Goal: Transaction & Acquisition: Subscribe to service/newsletter

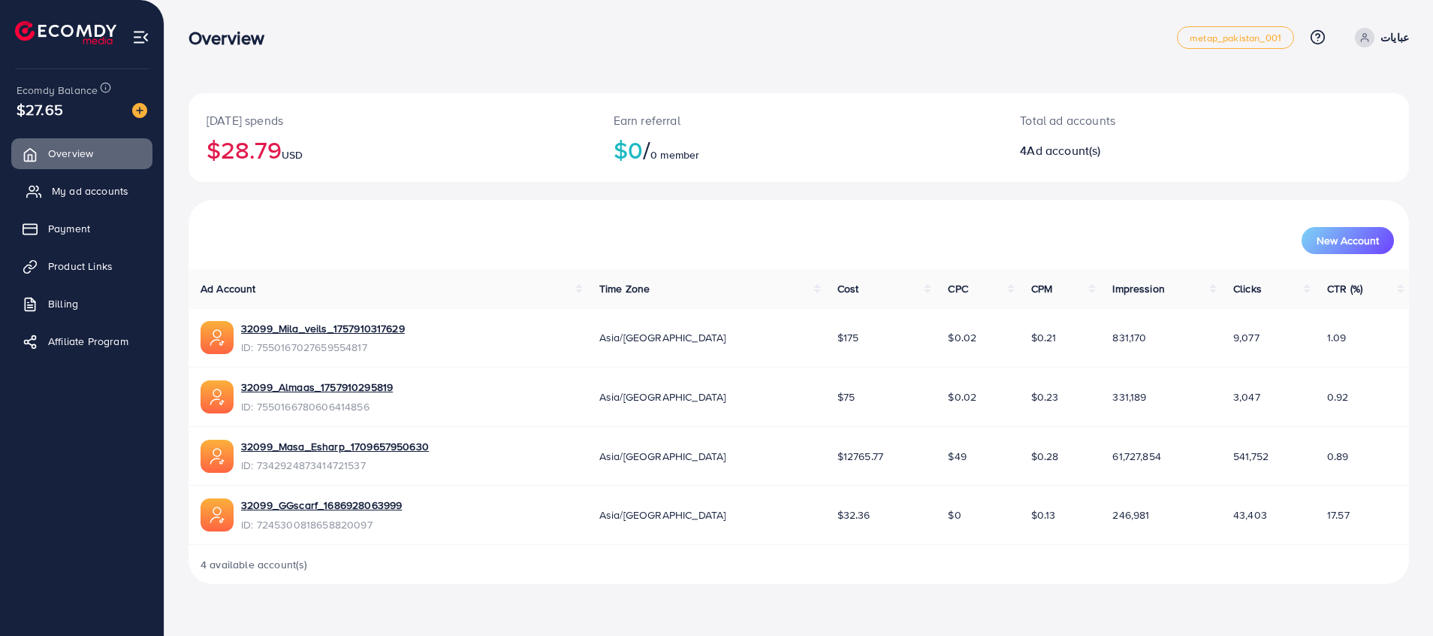
click at [93, 189] on span "My ad accounts" at bounding box center [90, 190] width 77 height 15
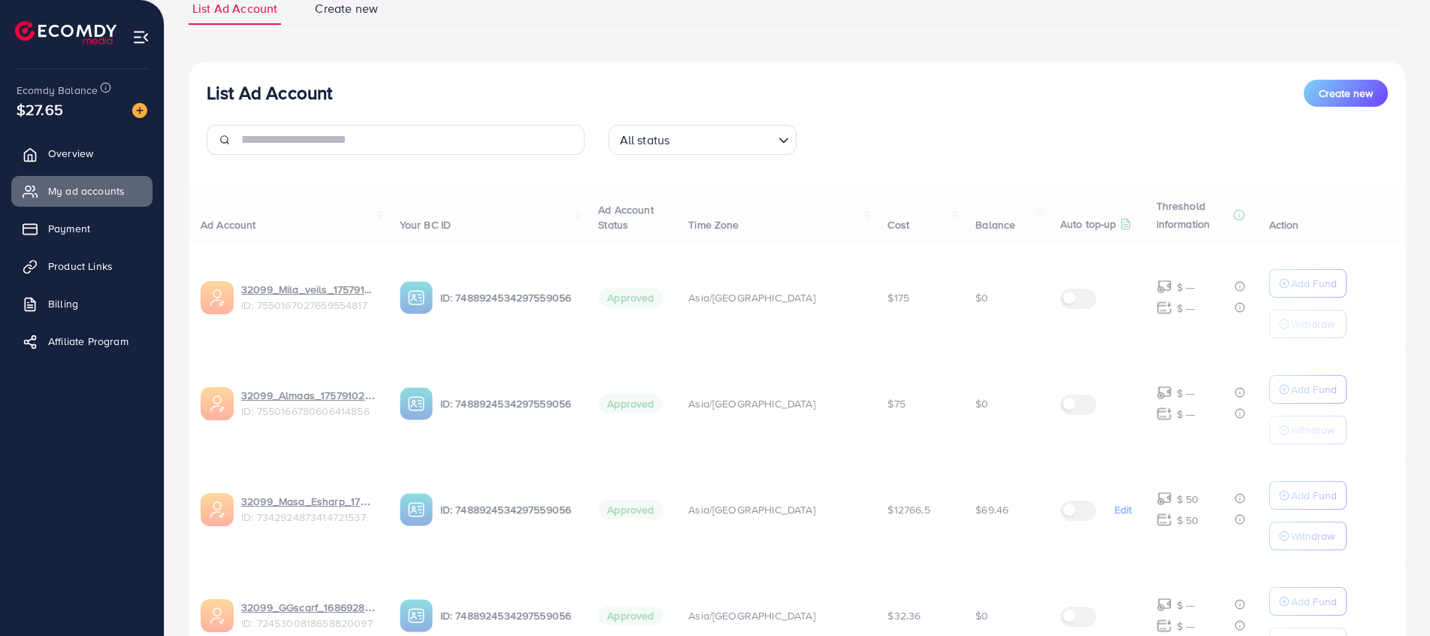
scroll to position [225, 0]
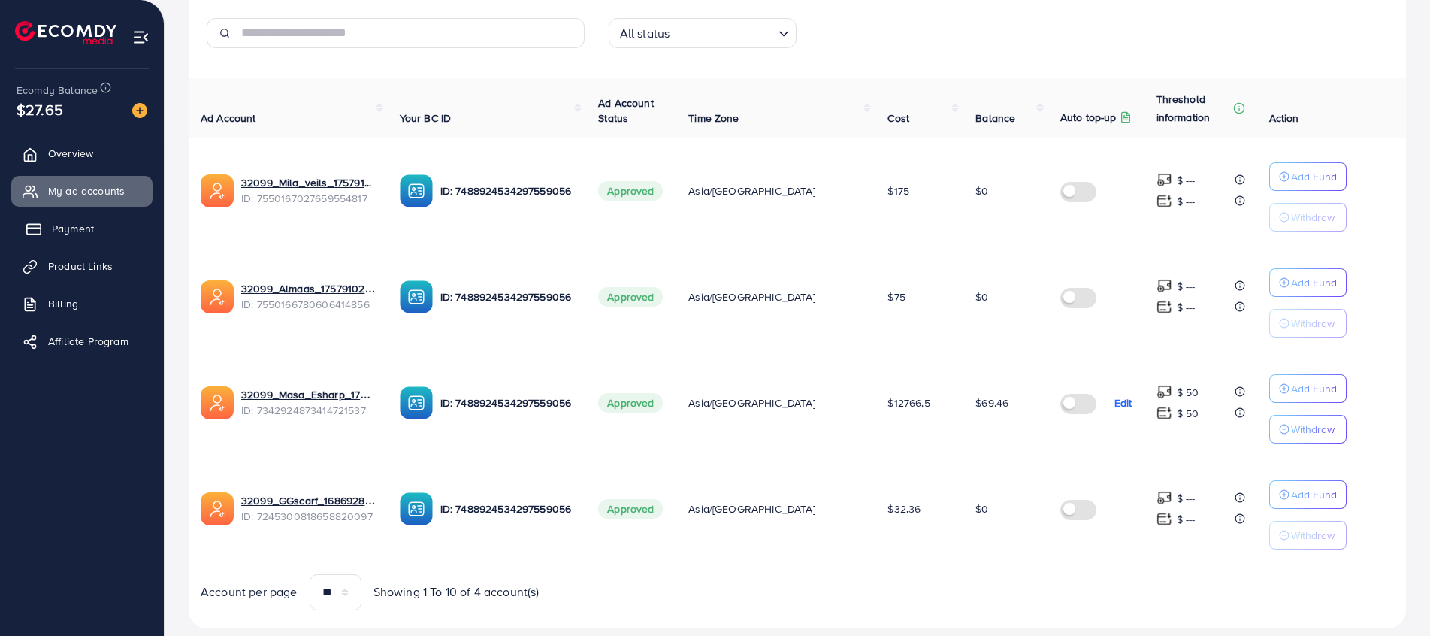
click at [101, 220] on link "Payment" at bounding box center [81, 228] width 141 height 30
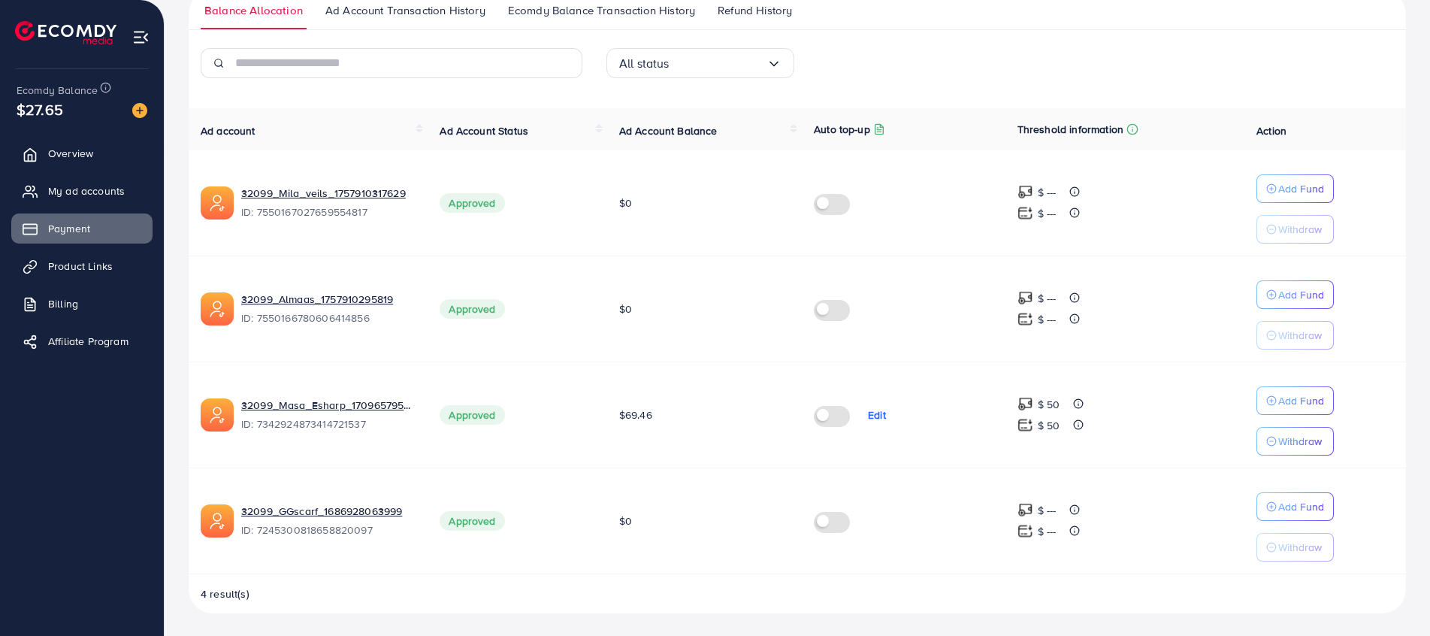
scroll to position [248, 0]
click at [95, 261] on span "Product Links" at bounding box center [84, 265] width 65 height 15
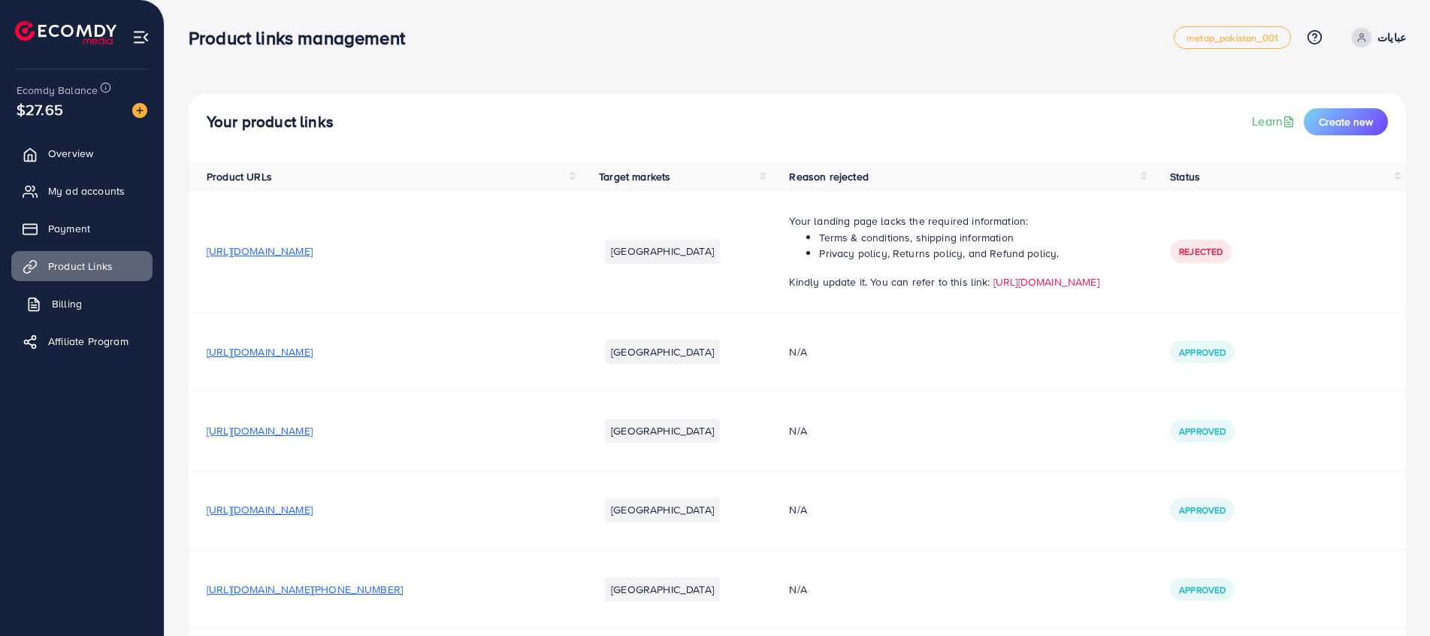
click at [54, 307] on span "Billing" at bounding box center [67, 303] width 30 height 15
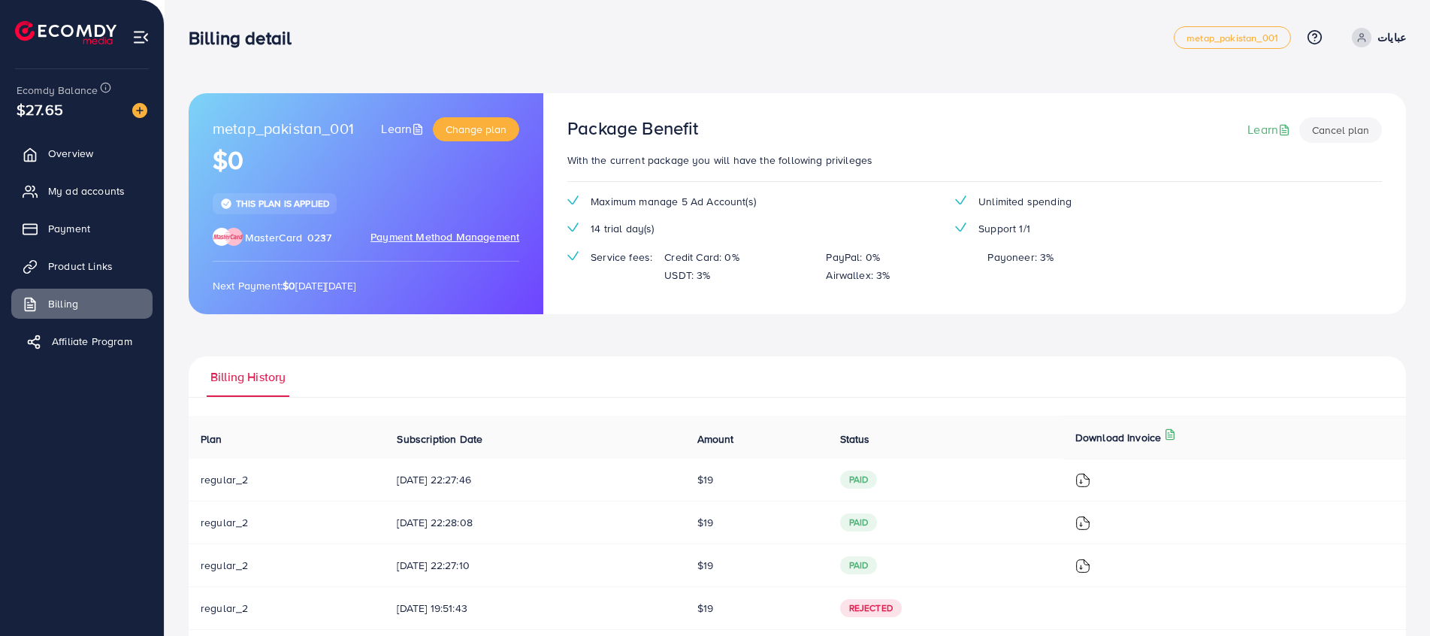
click at [73, 346] on span "Affiliate Program" at bounding box center [92, 341] width 80 height 15
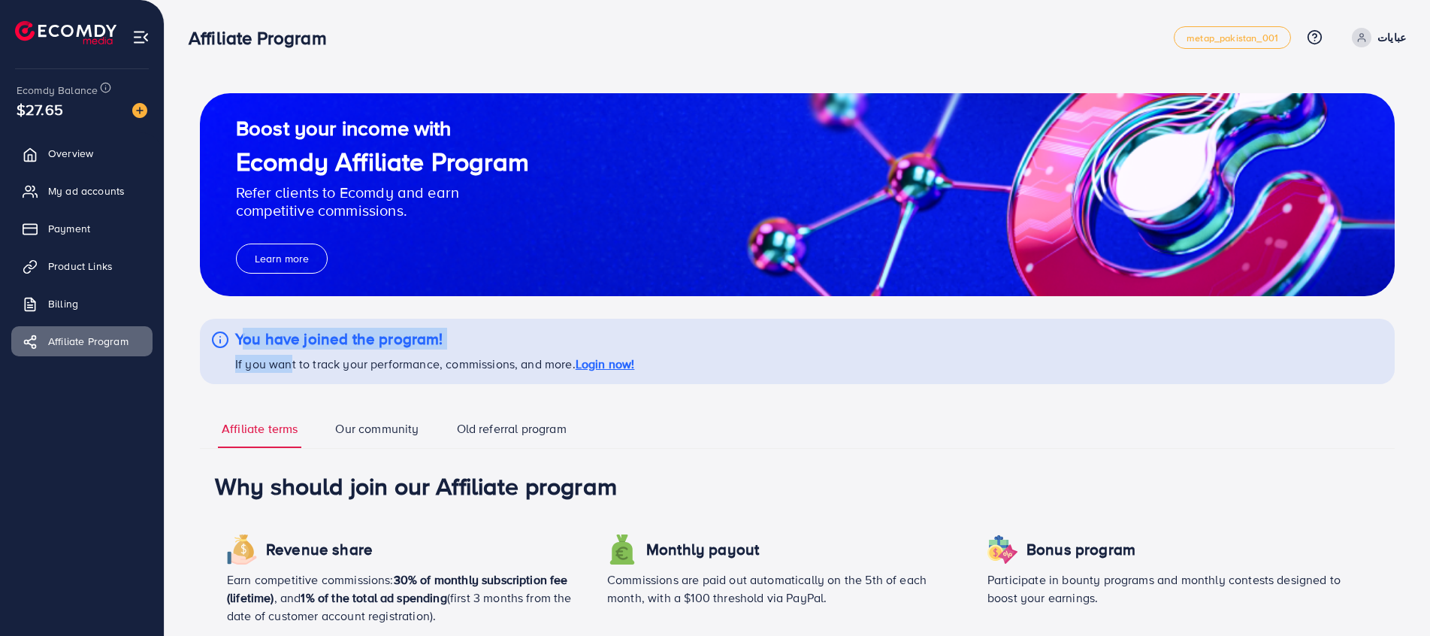
drag, startPoint x: 232, startPoint y: 365, endPoint x: 291, endPoint y: 367, distance: 59.4
click at [291, 367] on div "You have joined the program! If you want to track your performance, commissions…" at bounding box center [797, 351] width 1195 height 65
click at [291, 374] on div "You have joined the program! If you want to track your performance, commissions…" at bounding box center [797, 351] width 1195 height 65
click at [572, 364] on p "If you want to track your performance, commissions, and more. Login now!" at bounding box center [434, 364] width 399 height 18
click at [628, 368] on link "Login now!" at bounding box center [604, 363] width 59 height 17
